Goal: Information Seeking & Learning: Learn about a topic

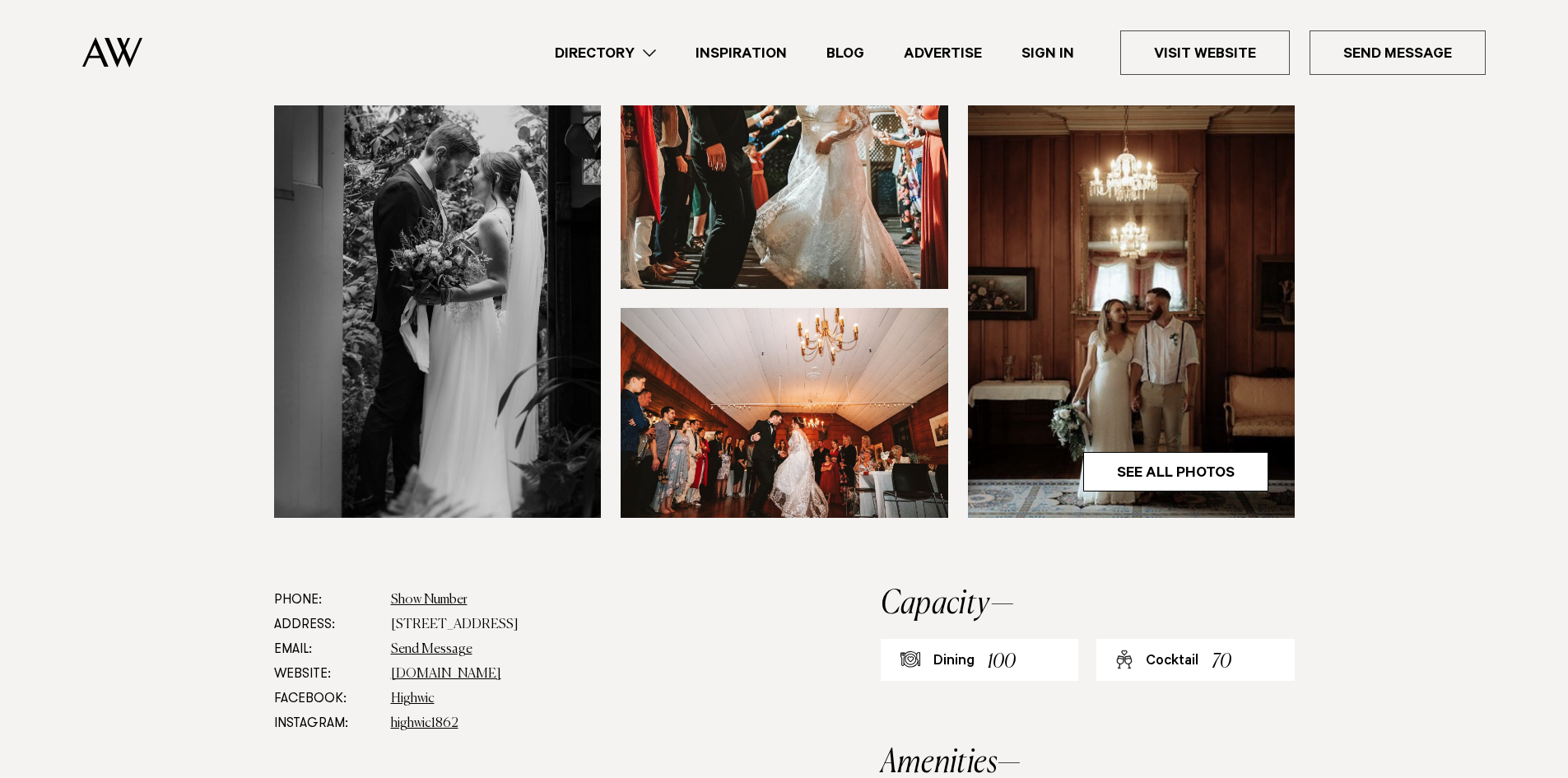
scroll to position [741, 0]
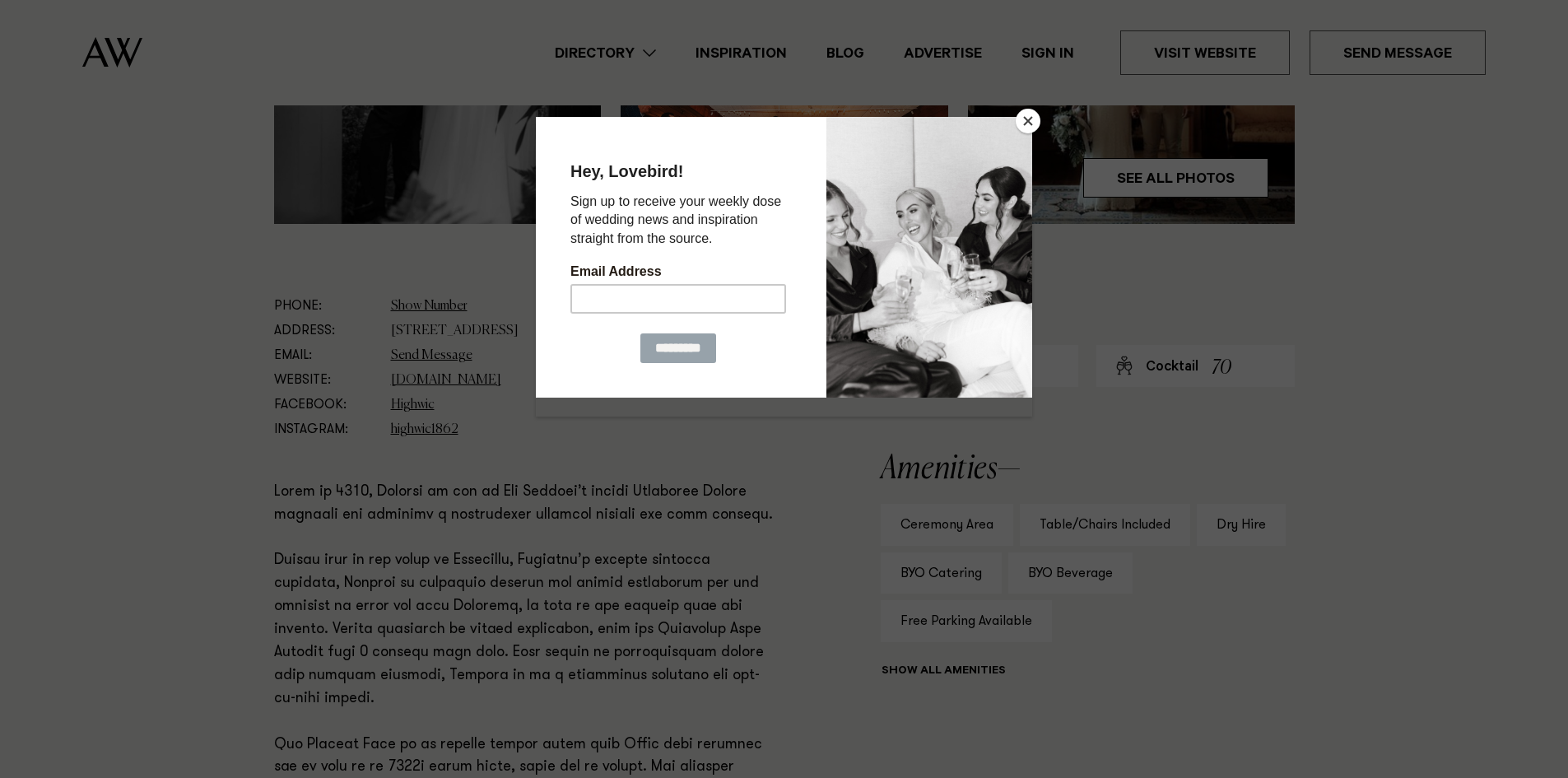
click at [1026, 121] on button "Close" at bounding box center [1028, 121] width 25 height 25
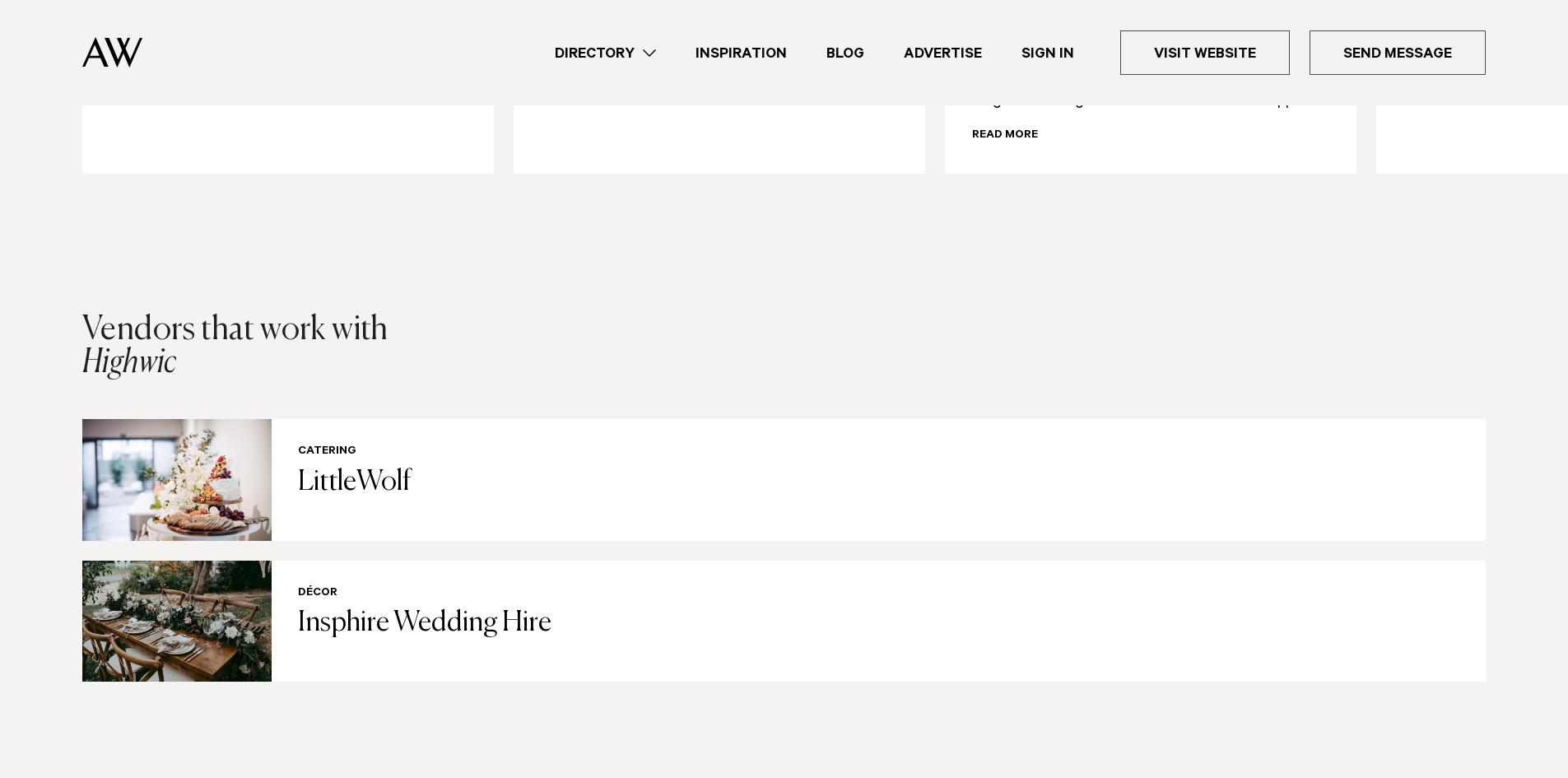
scroll to position [2305, 0]
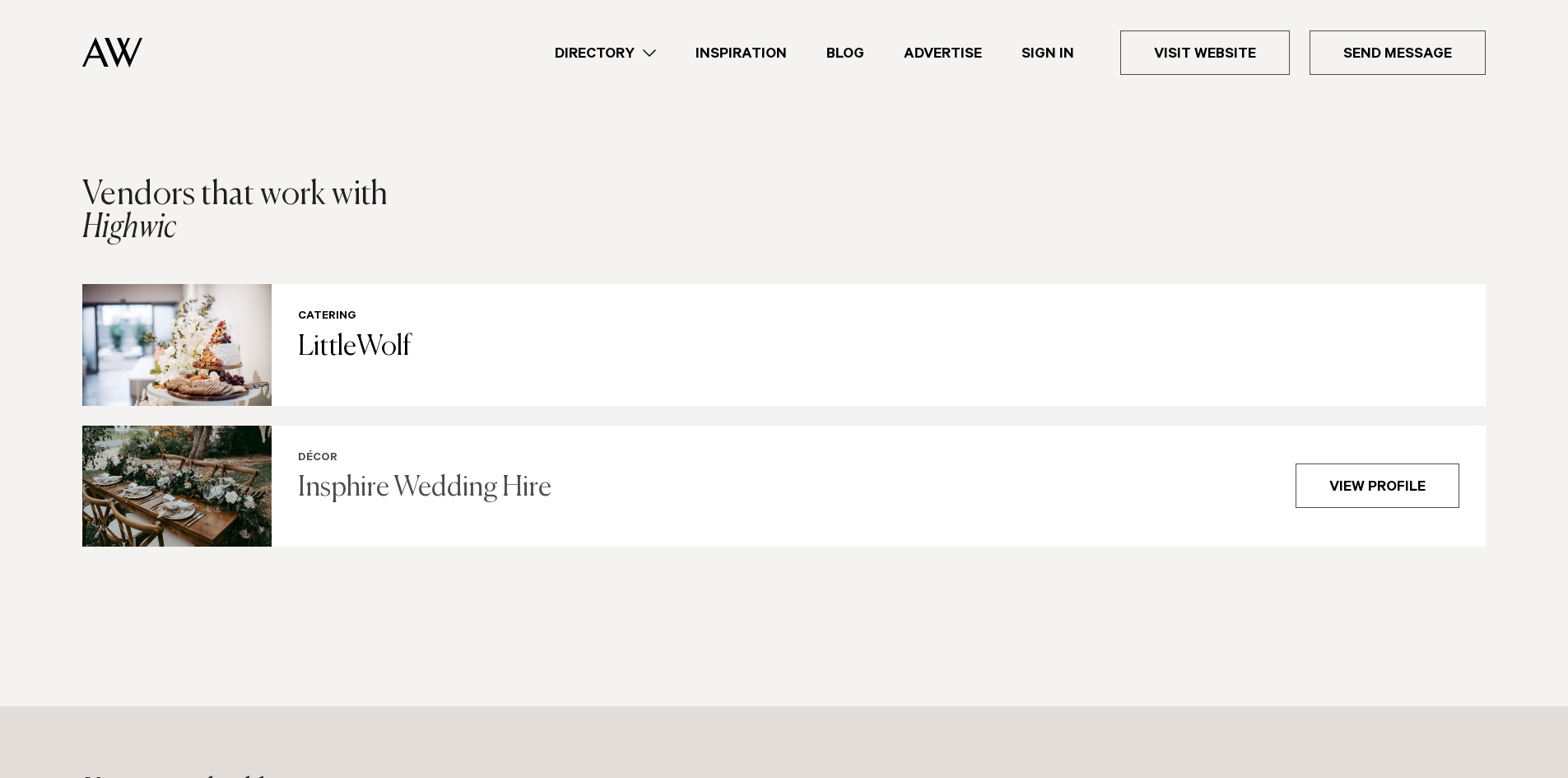
click at [366, 455] on div "Décor Insphire Wedding Hire" at bounding box center [787, 486] width 978 height 69
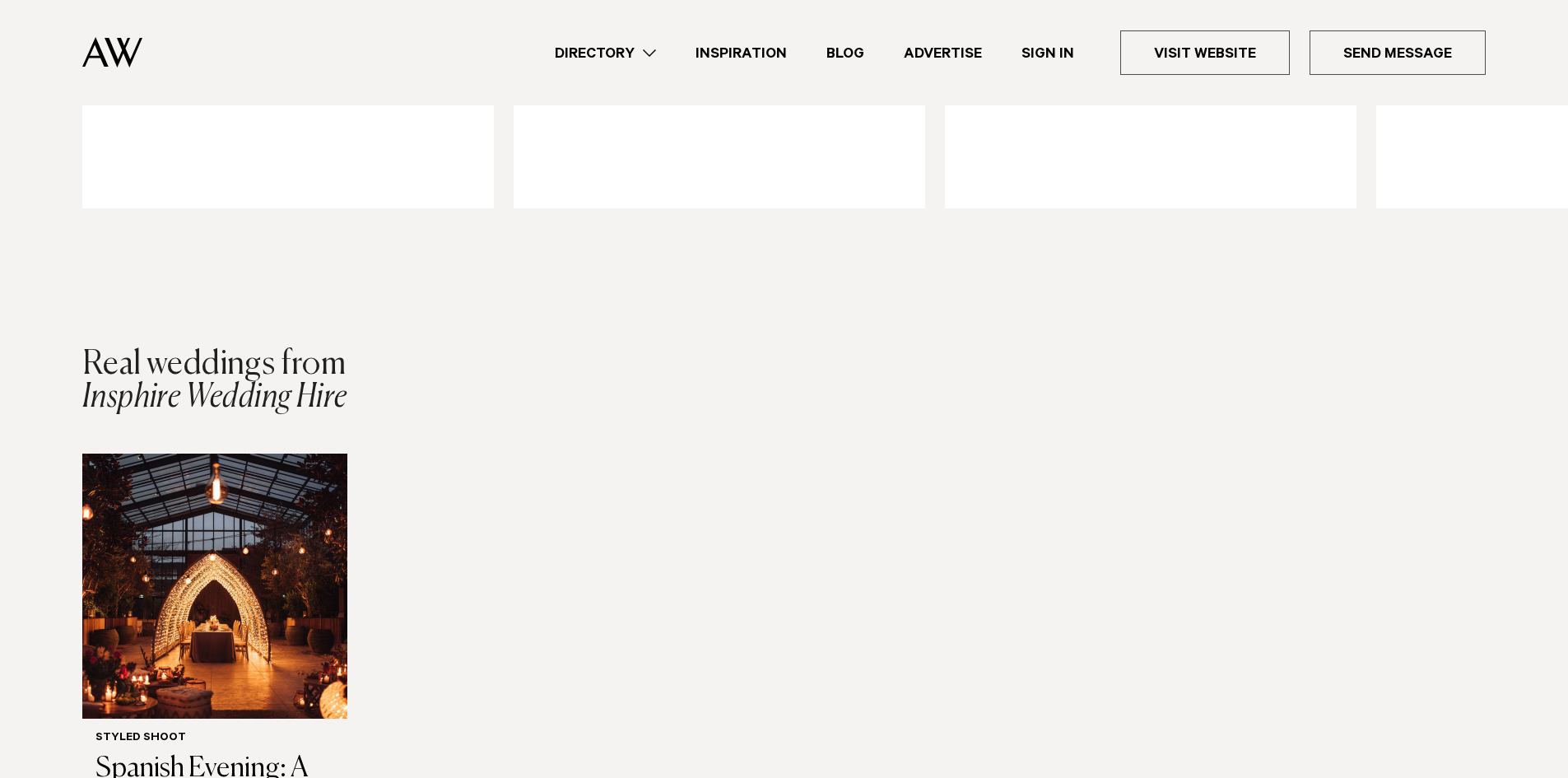
scroll to position [2388, 0]
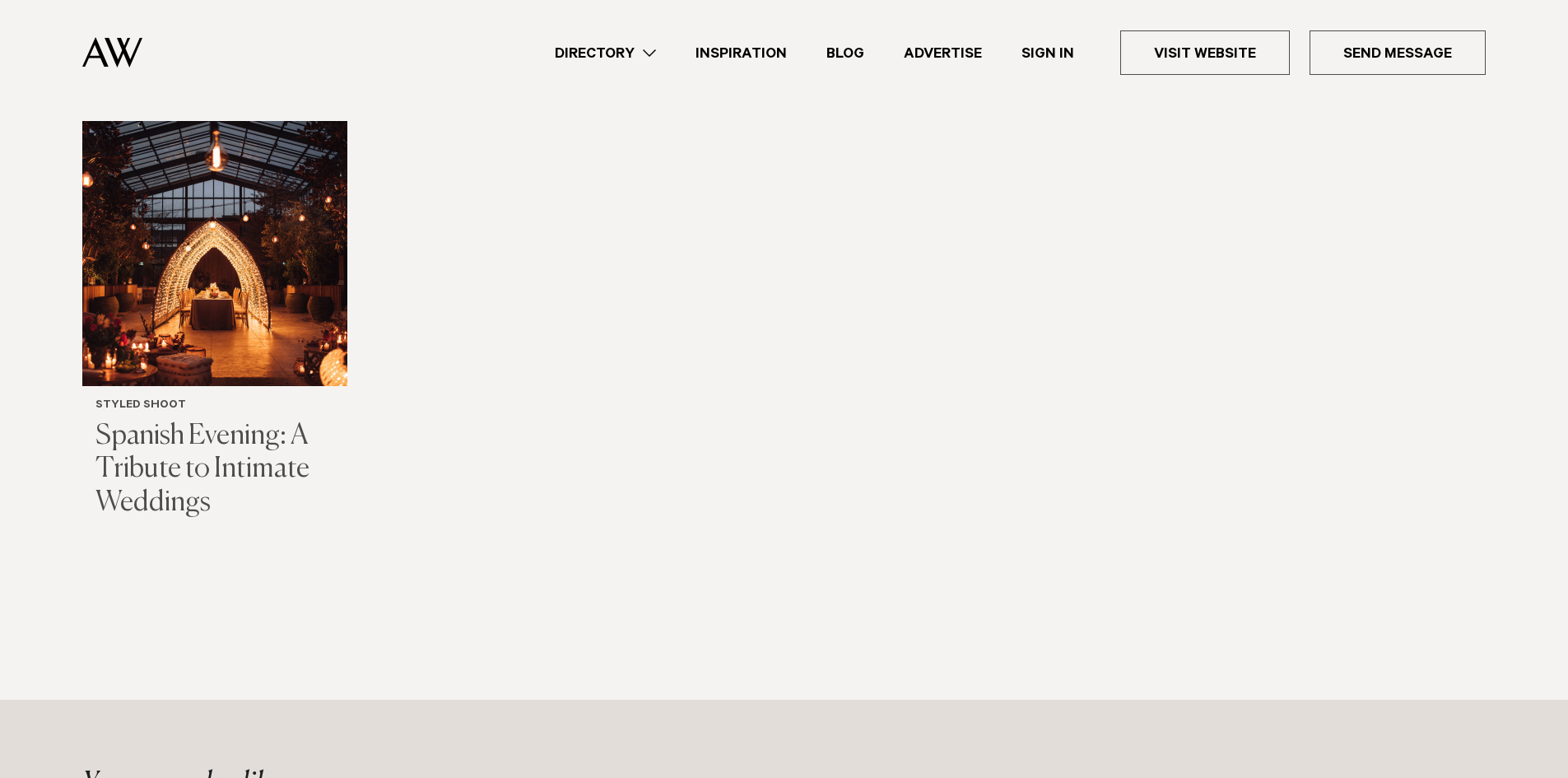
click at [283, 335] on img "1 / 1" at bounding box center [214, 253] width 265 height 265
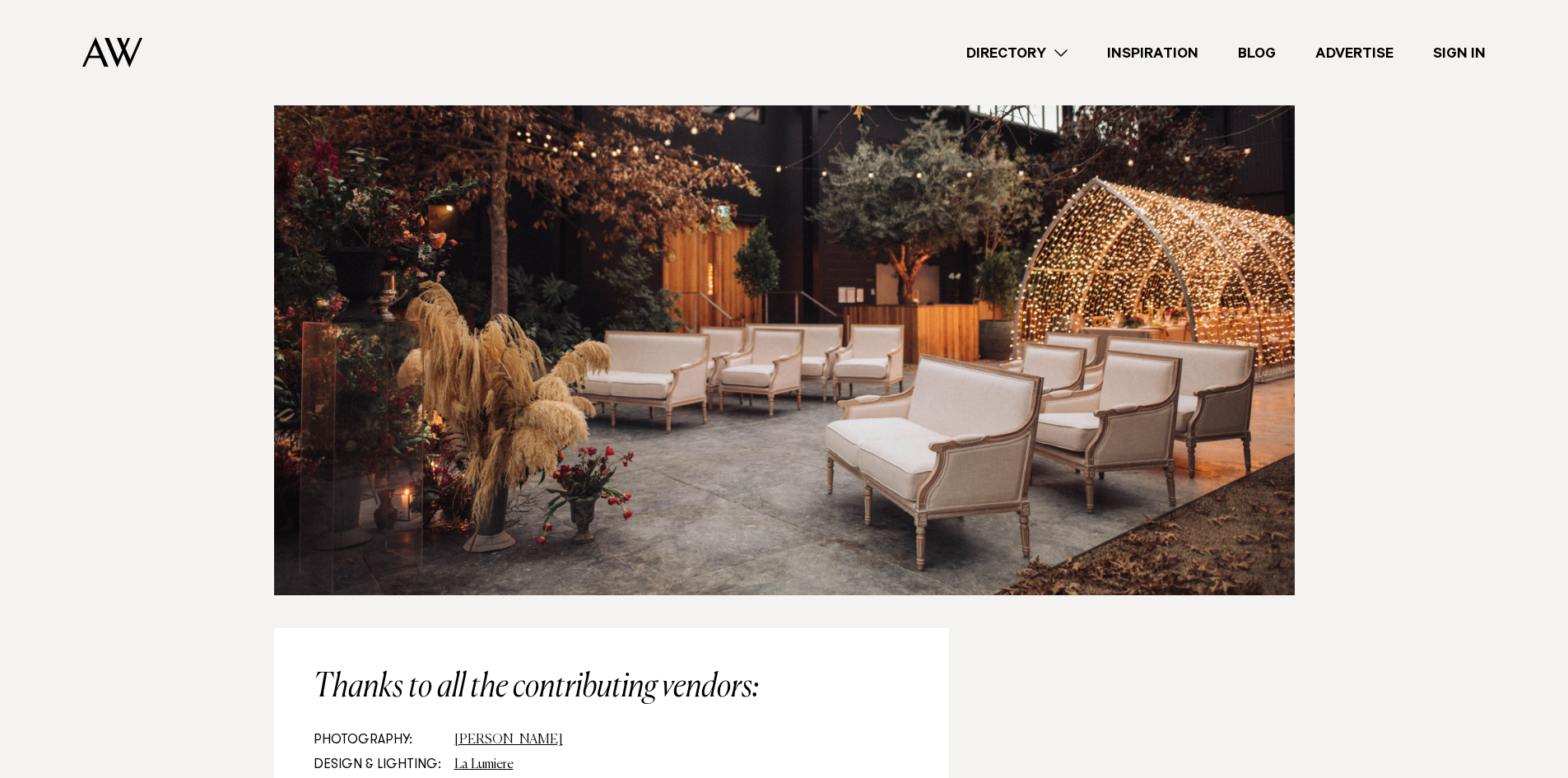
scroll to position [5845, 0]
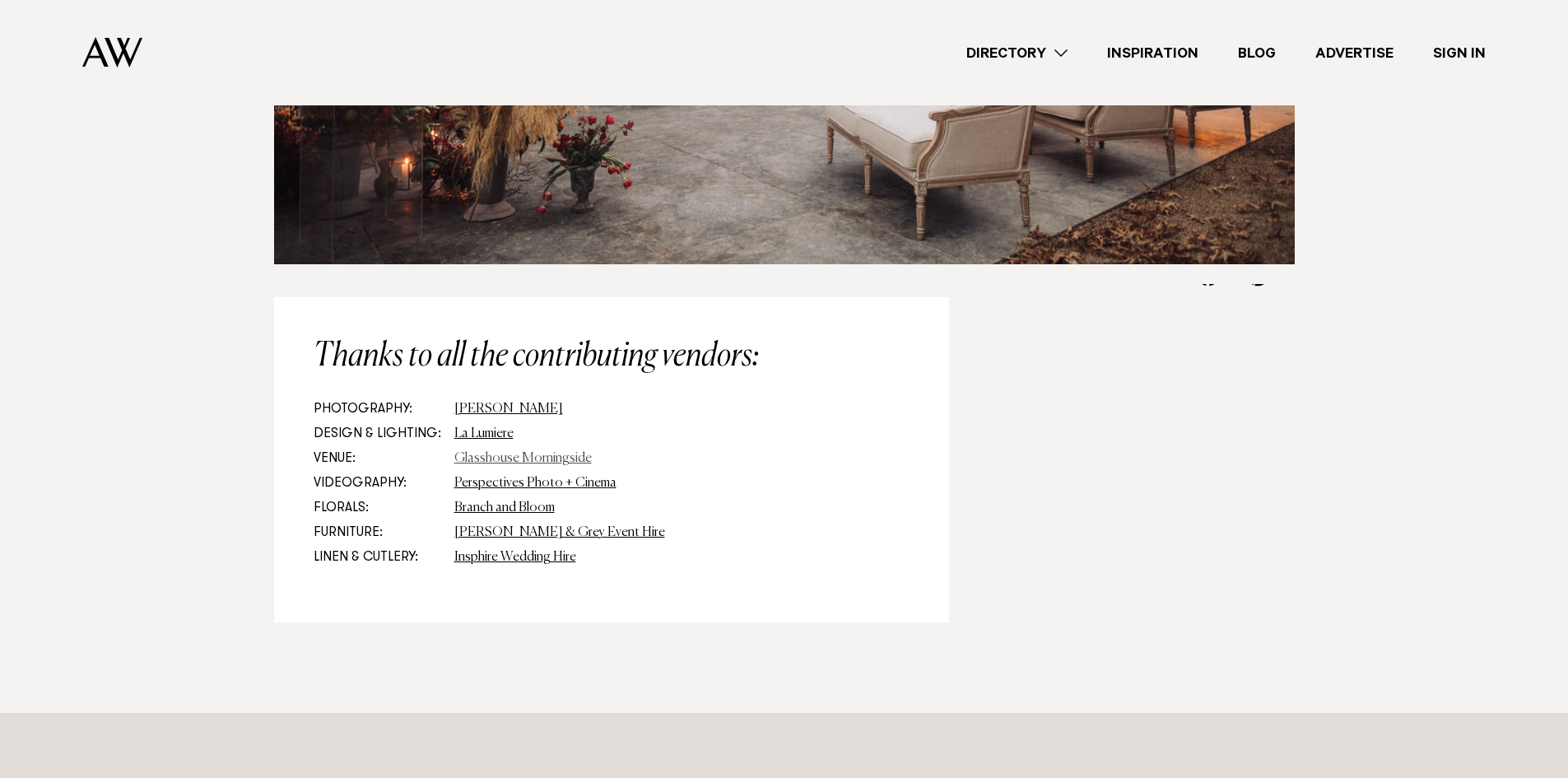
click at [494, 452] on link "Glasshouse Morningside" at bounding box center [523, 459] width 137 height 13
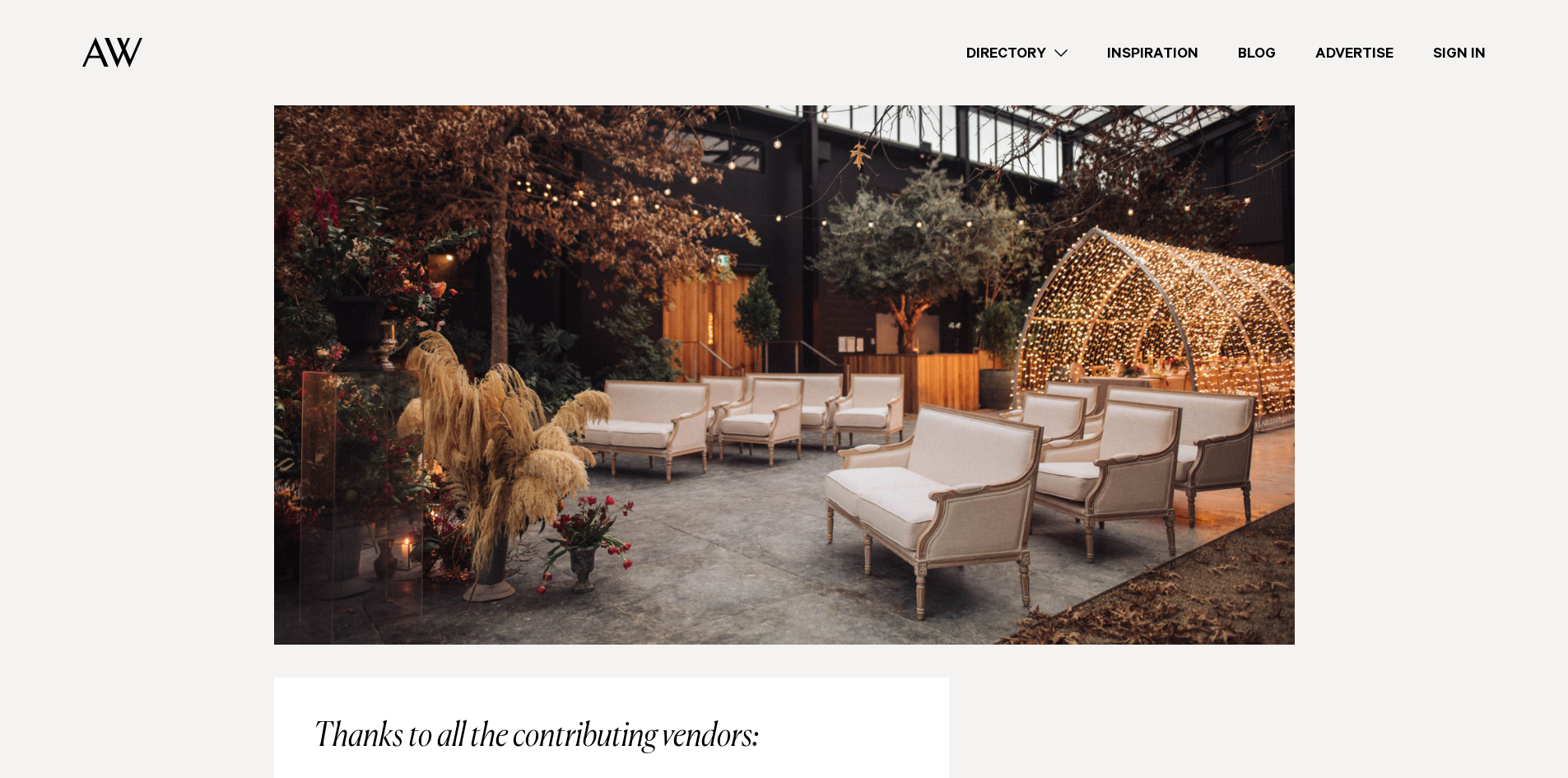
scroll to position [5756, 0]
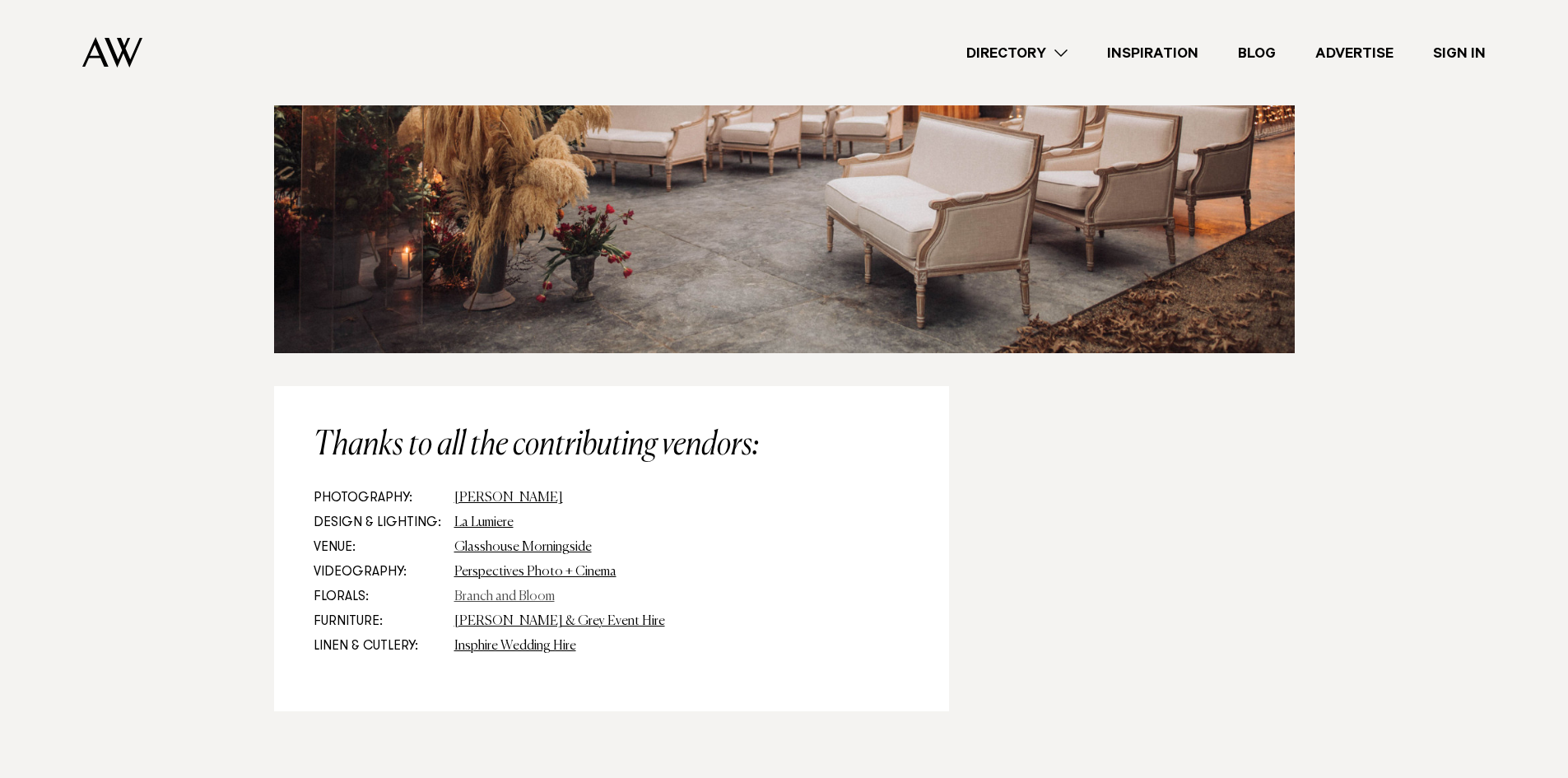
click at [475, 591] on link "Branch and Bloom" at bounding box center [504, 597] width 101 height 13
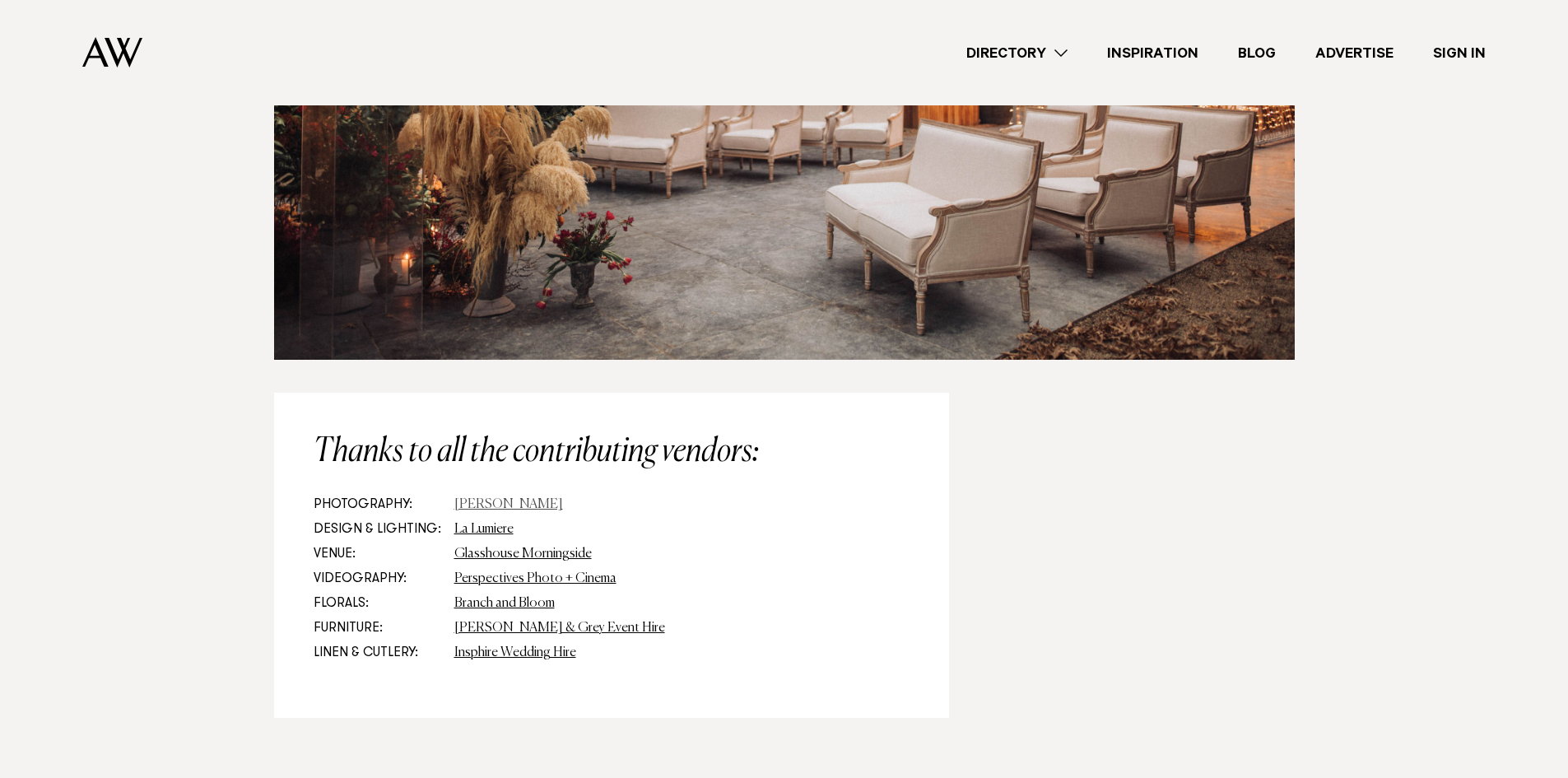
click at [463, 498] on link "[PERSON_NAME]" at bounding box center [508, 504] width 109 height 13
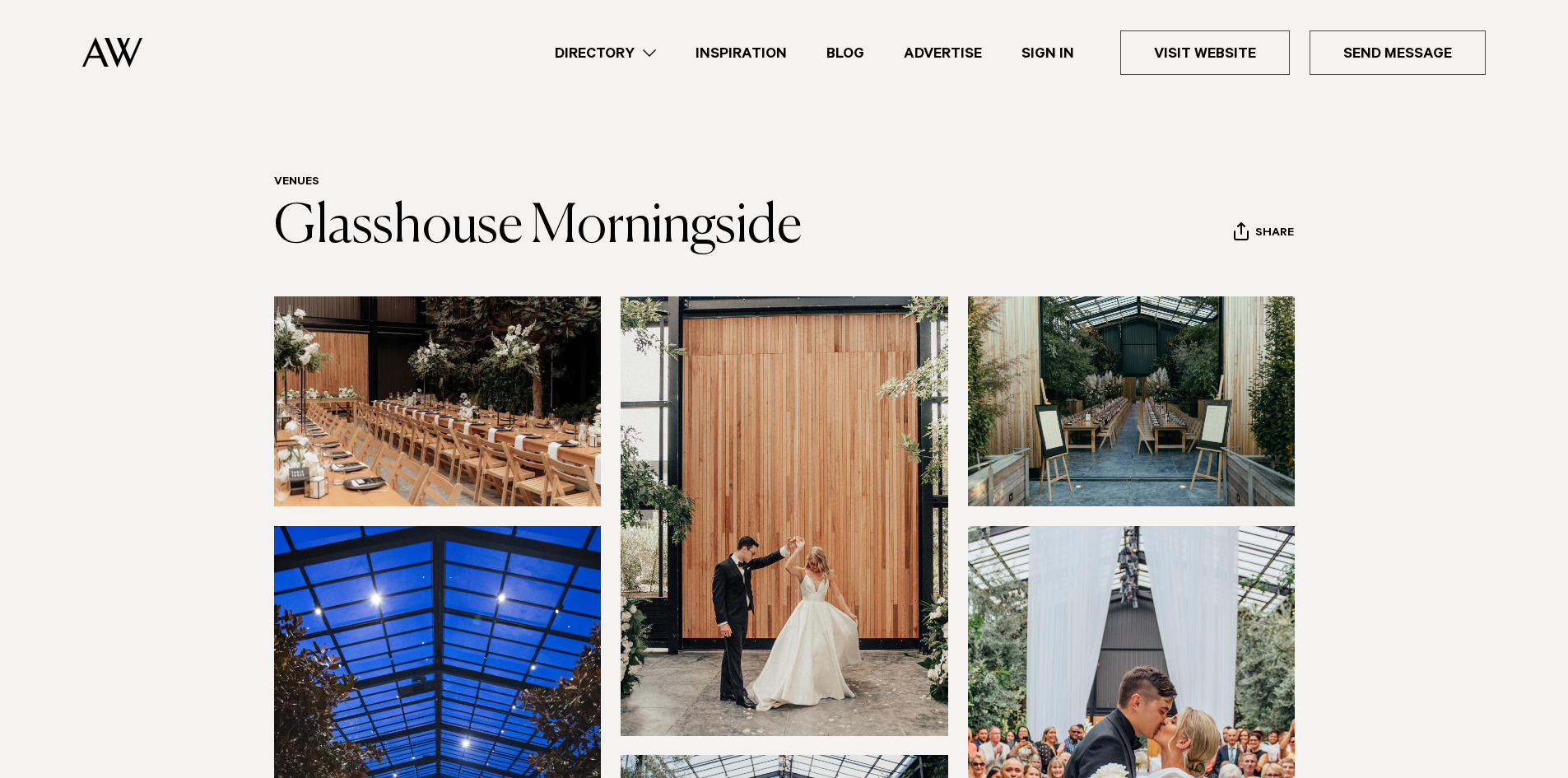
click at [1089, 393] on img at bounding box center [1131, 401] width 327 height 210
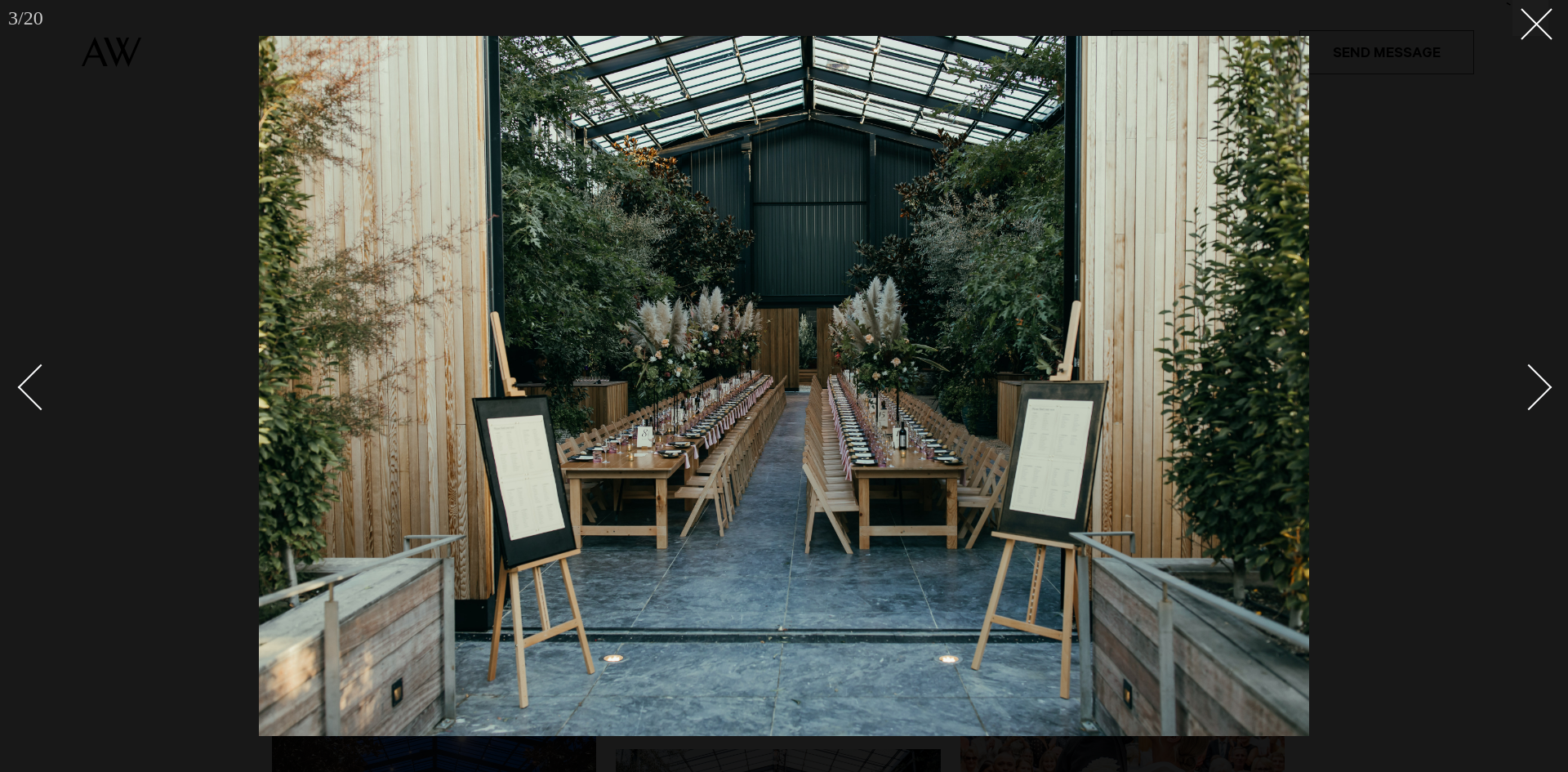
click at [1537, 36] on div at bounding box center [784, 386] width 1568 height 772
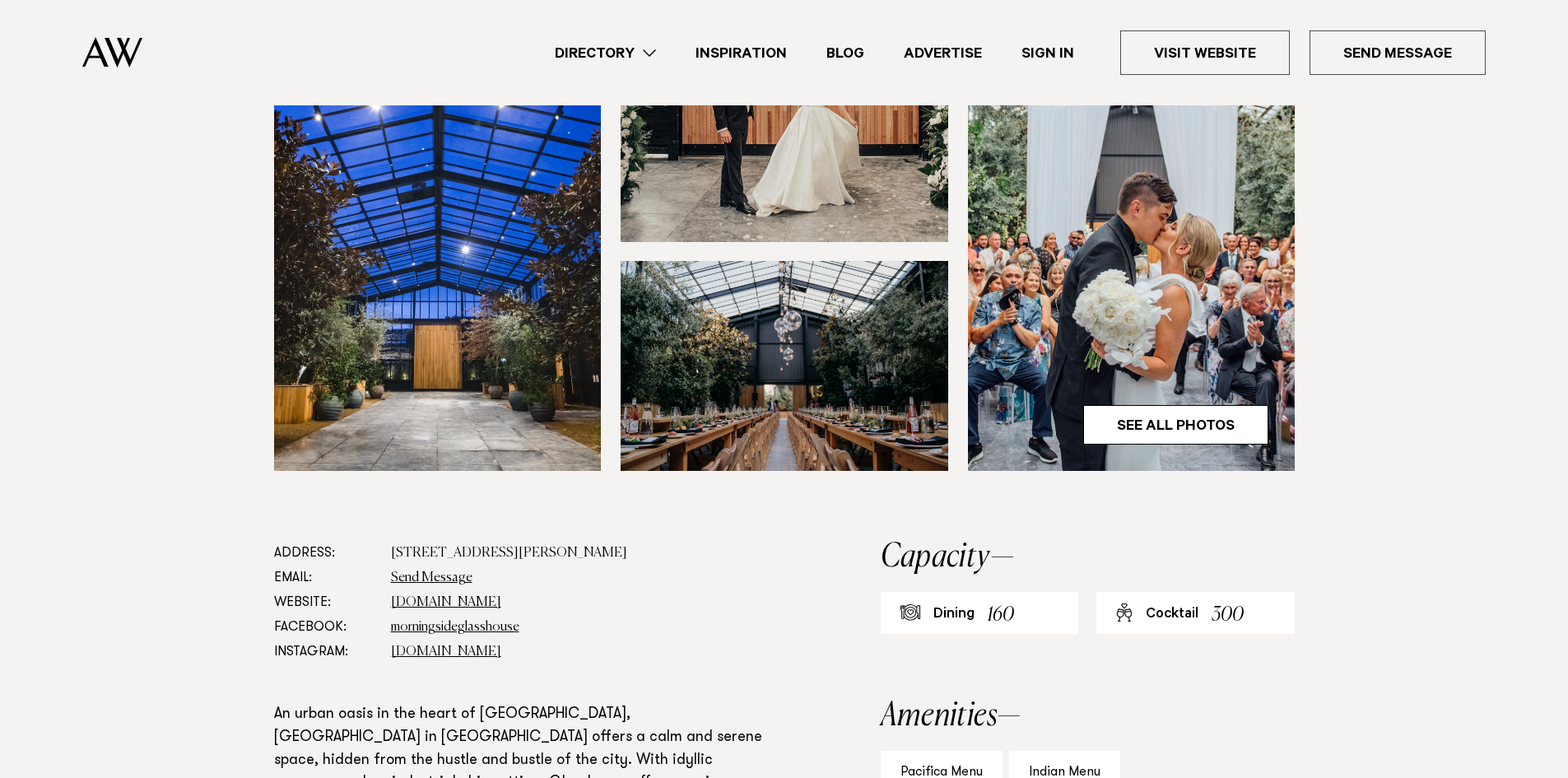
scroll to position [165, 0]
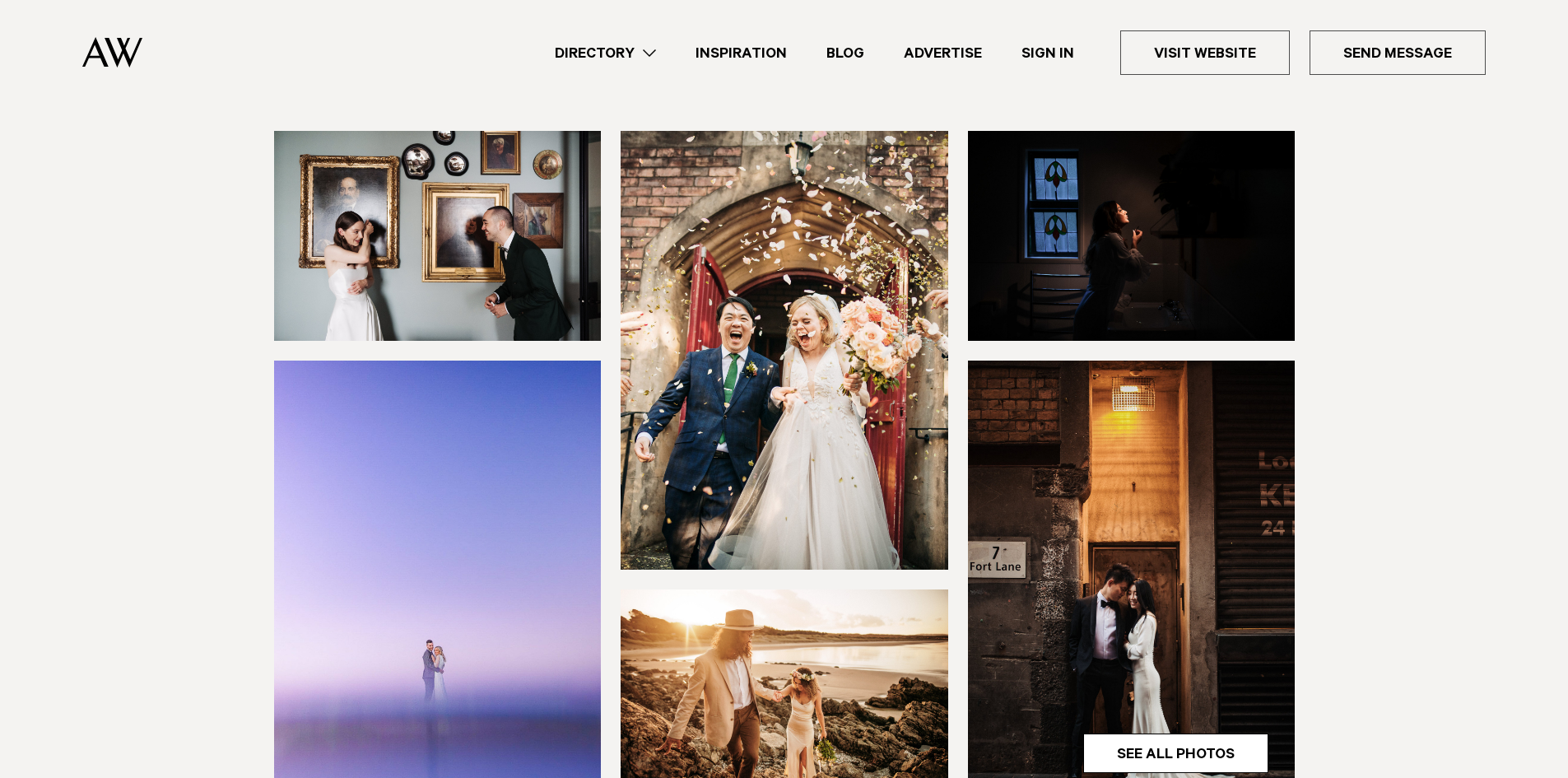
scroll to position [494, 0]
